Goal: Download file/media

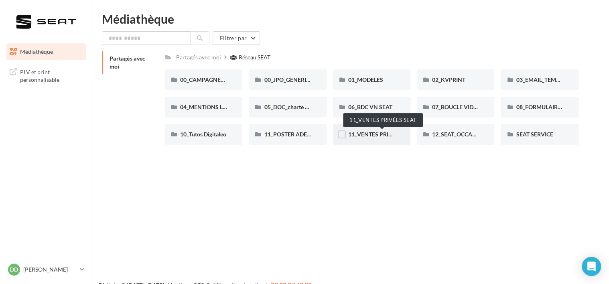
click at [366, 136] on span "11_VENTES PRIVÉES SEAT" at bounding box center [382, 134] width 68 height 7
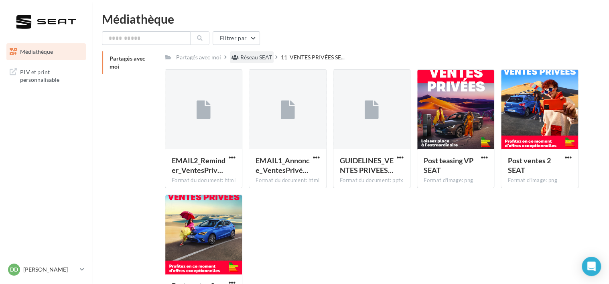
click at [257, 59] on div "Réseau SEAT" at bounding box center [256, 57] width 32 height 8
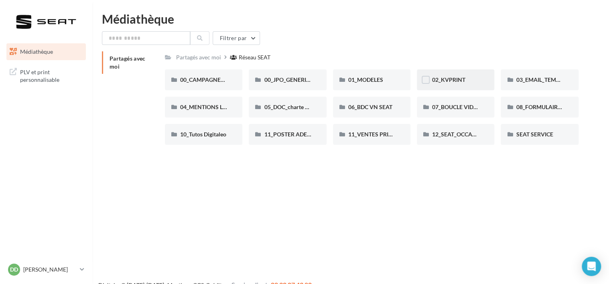
click at [460, 81] on span "02_KVPRINT" at bounding box center [448, 79] width 33 height 7
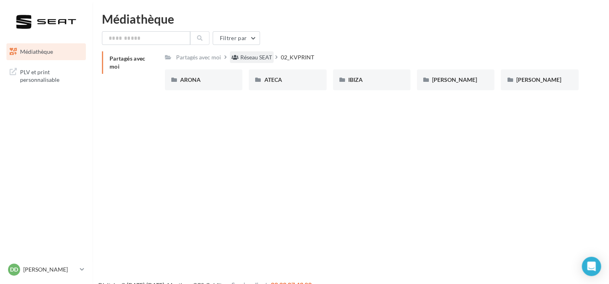
click at [258, 57] on div "Réseau SEAT" at bounding box center [256, 57] width 32 height 8
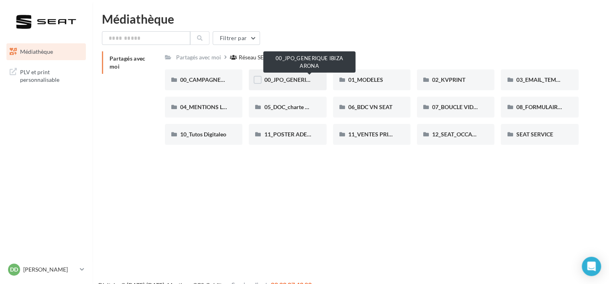
click at [288, 79] on span "00_JPO_GENERIQUE IBIZA ARONA" at bounding box center [309, 79] width 91 height 7
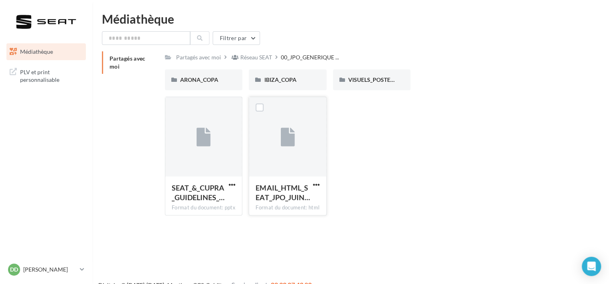
click at [278, 141] on div at bounding box center [287, 137] width 77 height 80
click at [209, 147] on div at bounding box center [204, 137] width 14 height 26
click at [371, 81] on span "VISUELS_POSTERS" at bounding box center [372, 79] width 49 height 7
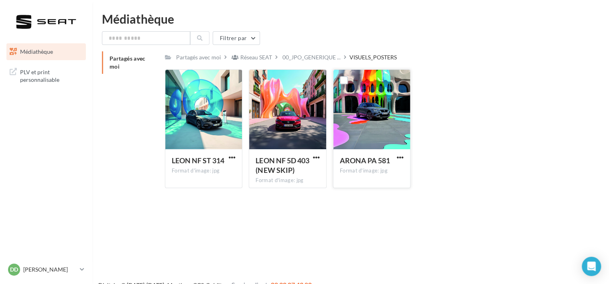
click at [380, 114] on div at bounding box center [371, 110] width 77 height 80
click at [296, 106] on div at bounding box center [287, 110] width 77 height 80
click at [272, 170] on span "LEON NF 5D 403 (NEW SKIP)" at bounding box center [282, 165] width 53 height 18
click at [278, 182] on div "Format d'image: jpg" at bounding box center [288, 180] width 64 height 7
click at [277, 116] on div at bounding box center [287, 110] width 77 height 80
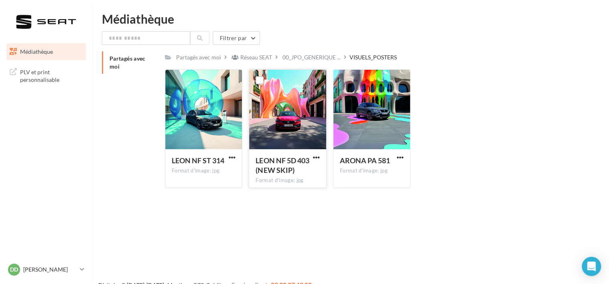
click at [277, 116] on div at bounding box center [287, 110] width 77 height 80
click at [213, 152] on div "LEON NF ST 314 Format d'image: jpg" at bounding box center [203, 168] width 77 height 38
click at [233, 157] on span "button" at bounding box center [232, 157] width 7 height 7
click at [211, 175] on button "Télécharger" at bounding box center [197, 173] width 80 height 21
drag, startPoint x: 559, startPoint y: 147, endPoint x: 250, endPoint y: 82, distance: 315.6
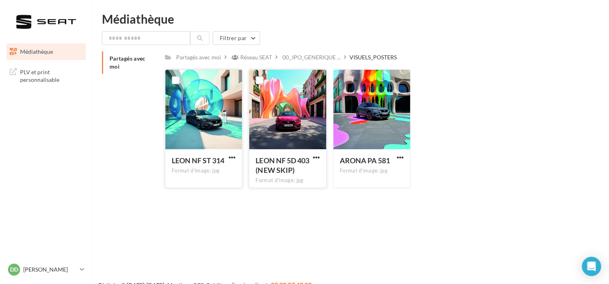
click at [559, 147] on div "LEON NF ST 314 Format d'image: jpg LEON NF ST 314 LEON NF 5D 403 (NEW SKIP) For…" at bounding box center [375, 131] width 420 height 125
click at [258, 58] on div "Réseau SEAT" at bounding box center [256, 57] width 32 height 8
